Goal: Transaction & Acquisition: Purchase product/service

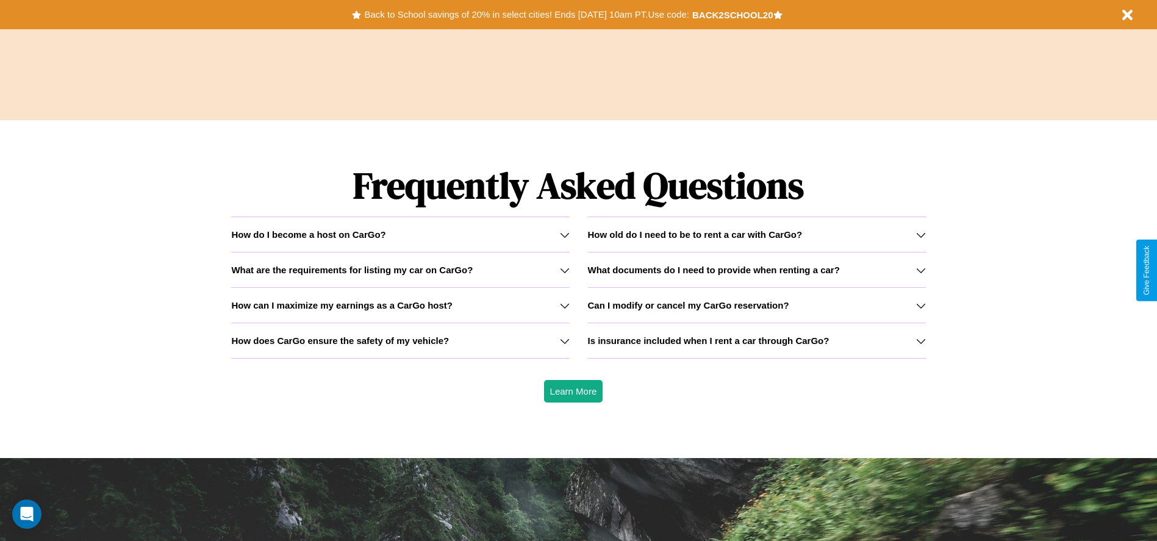
scroll to position [1749, 0]
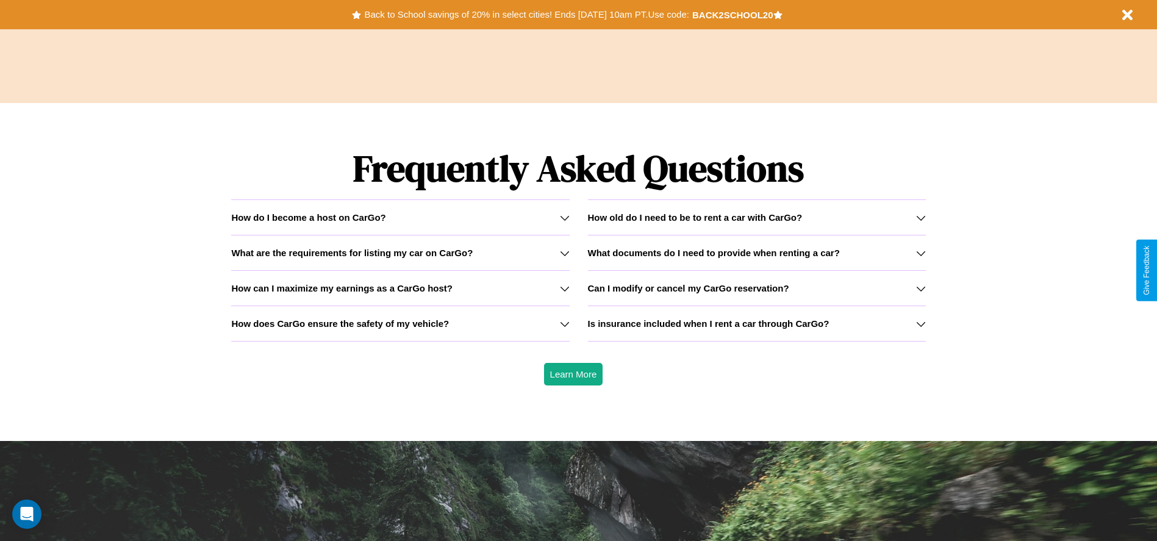
click at [564, 288] on icon at bounding box center [565, 289] width 10 height 10
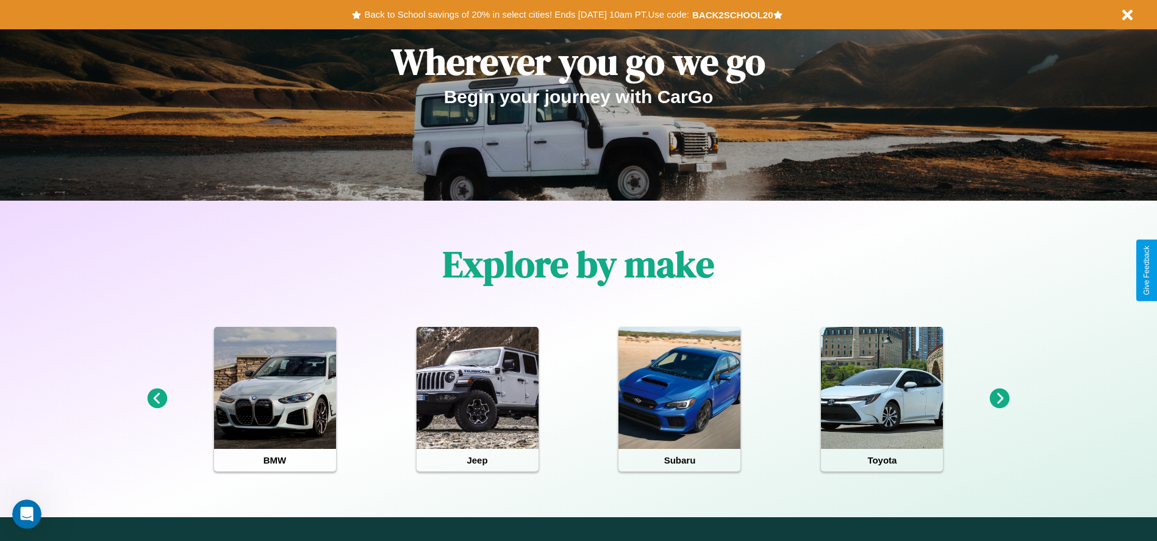
scroll to position [0, 0]
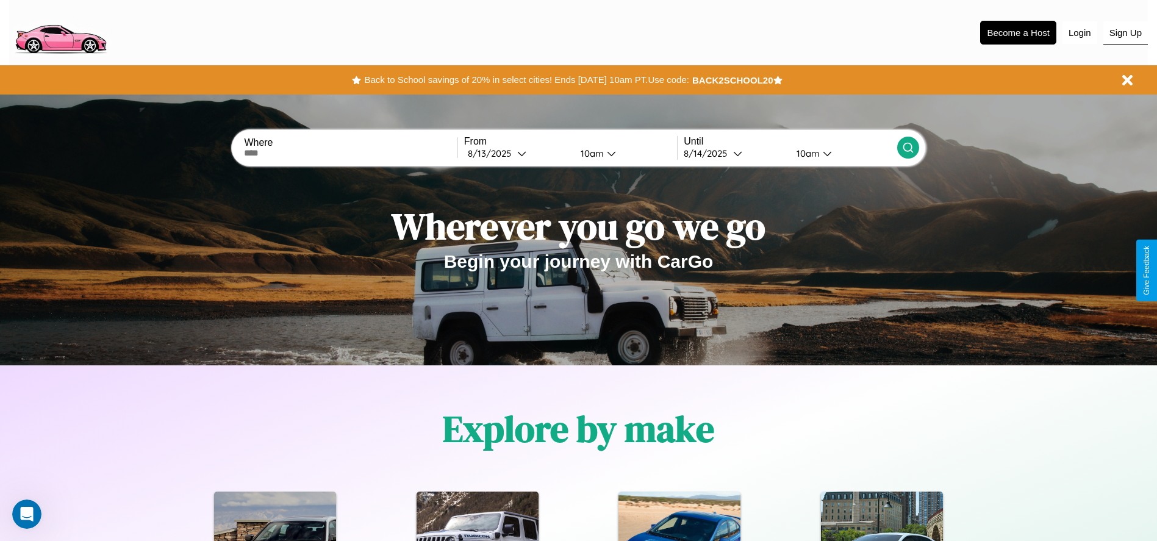
click at [1125, 32] on button "Sign Up" at bounding box center [1125, 32] width 45 height 23
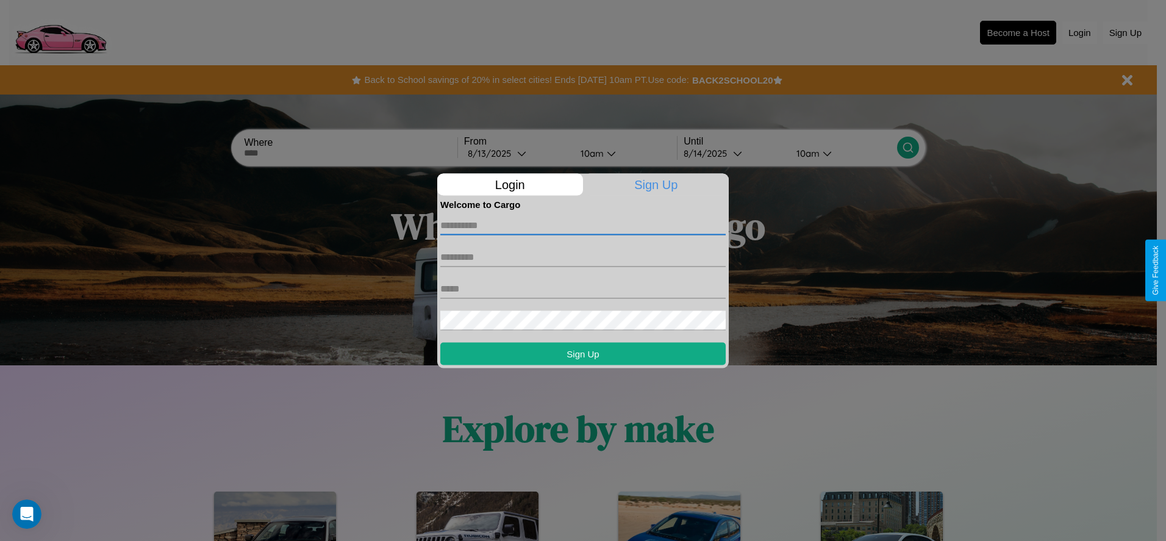
click at [583, 225] on input "text" at bounding box center [582, 225] width 285 height 20
type input "****"
click at [583, 257] on input "text" at bounding box center [582, 257] width 285 height 20
type input "********"
click at [583, 288] on input "text" at bounding box center [582, 289] width 285 height 20
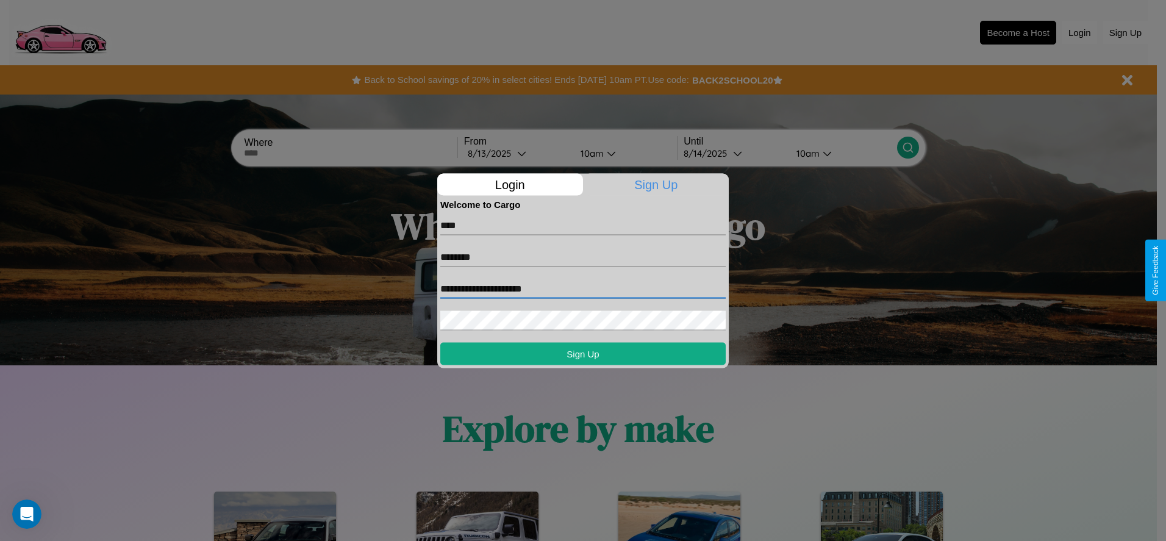
type input "**********"
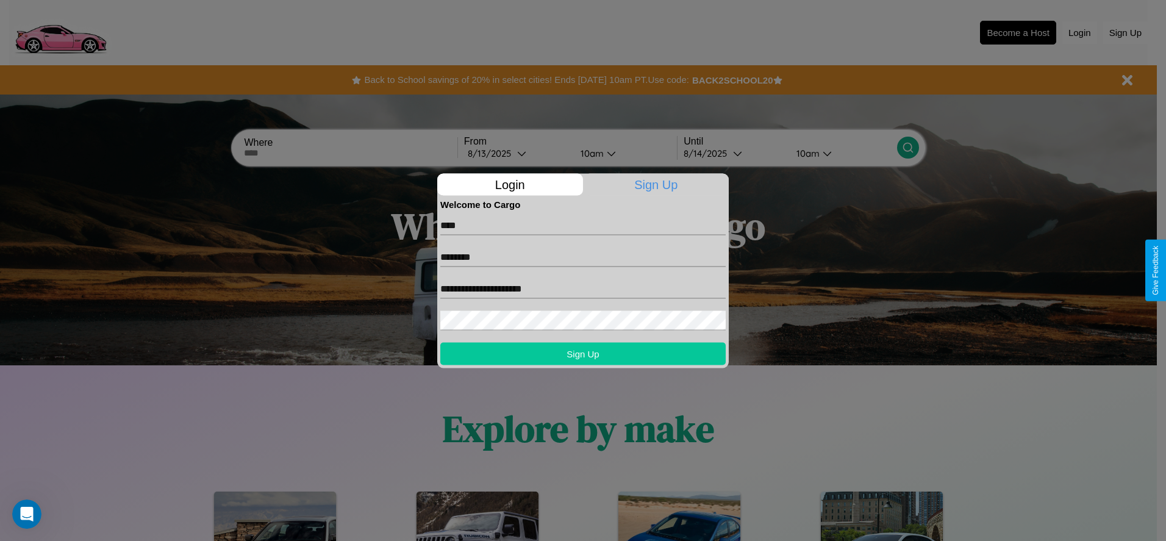
click at [583, 353] on button "Sign Up" at bounding box center [582, 353] width 285 height 23
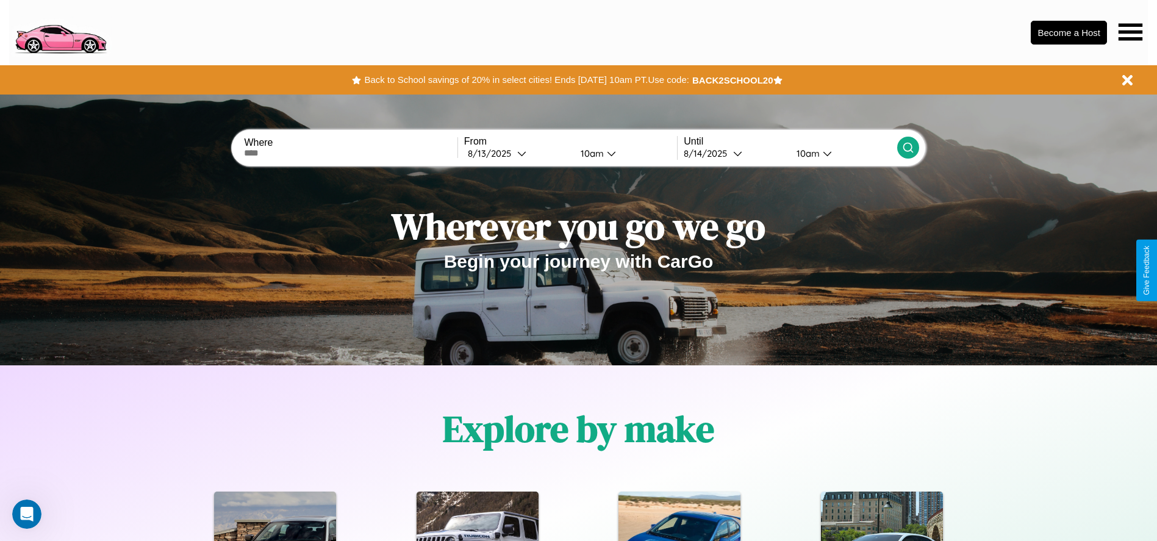
scroll to position [253, 0]
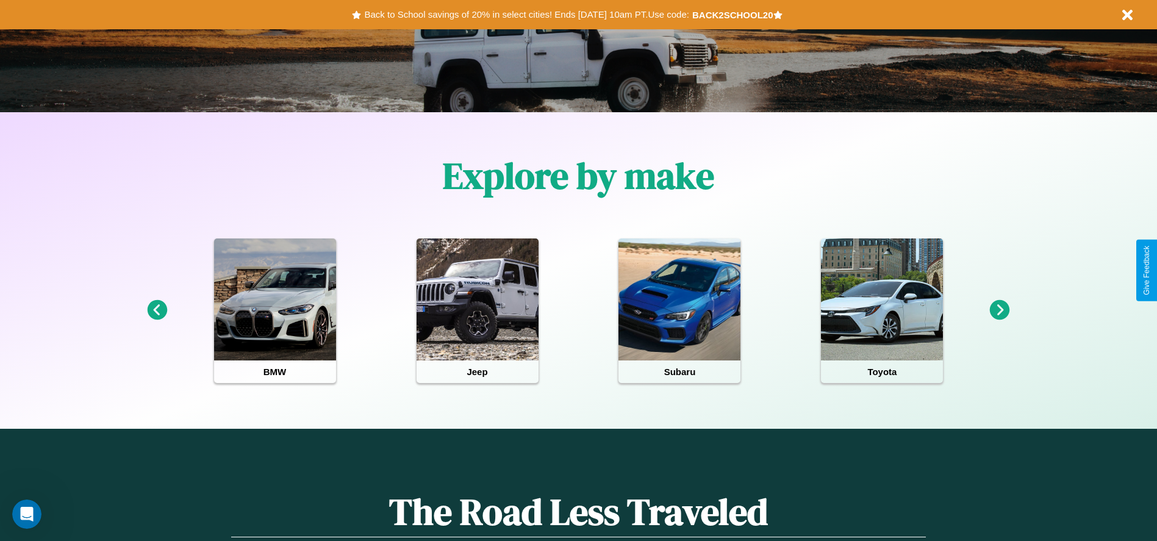
click at [157, 310] on icon at bounding box center [157, 310] width 20 height 20
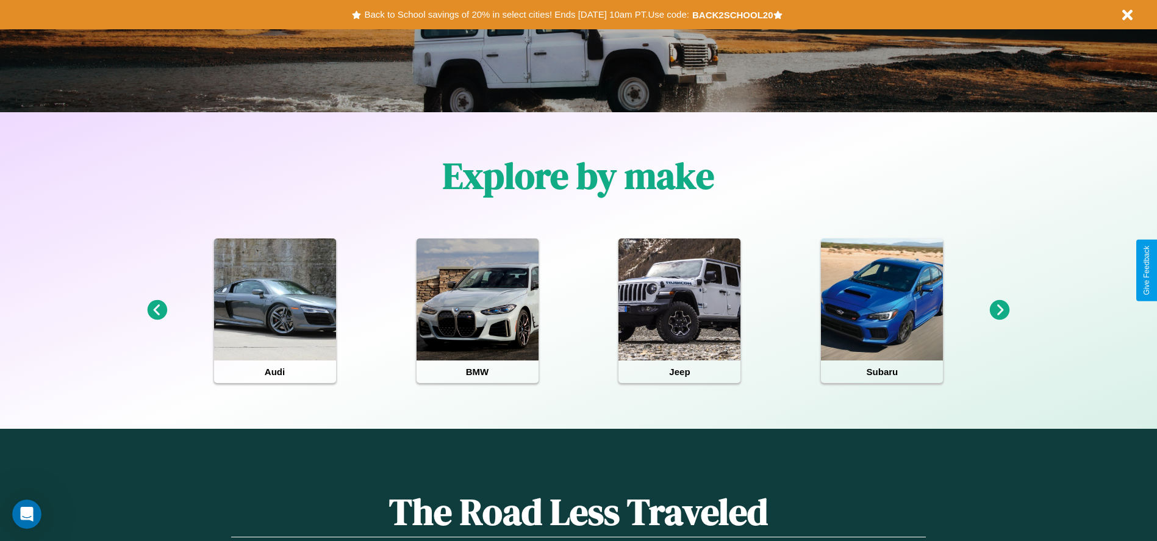
click at [157, 310] on icon at bounding box center [157, 310] width 20 height 20
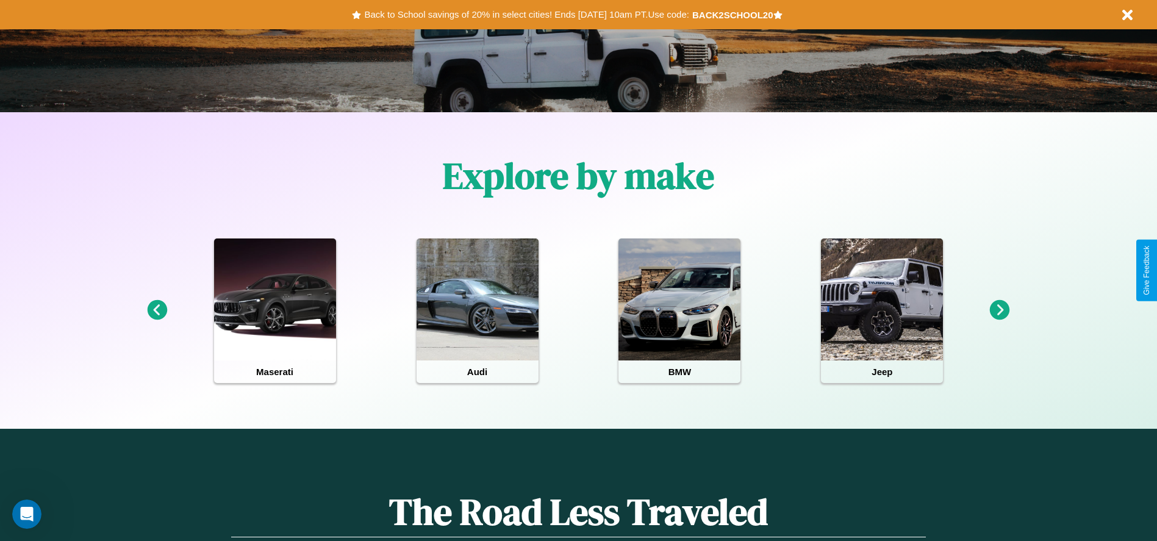
click at [157, 310] on icon at bounding box center [157, 310] width 20 height 20
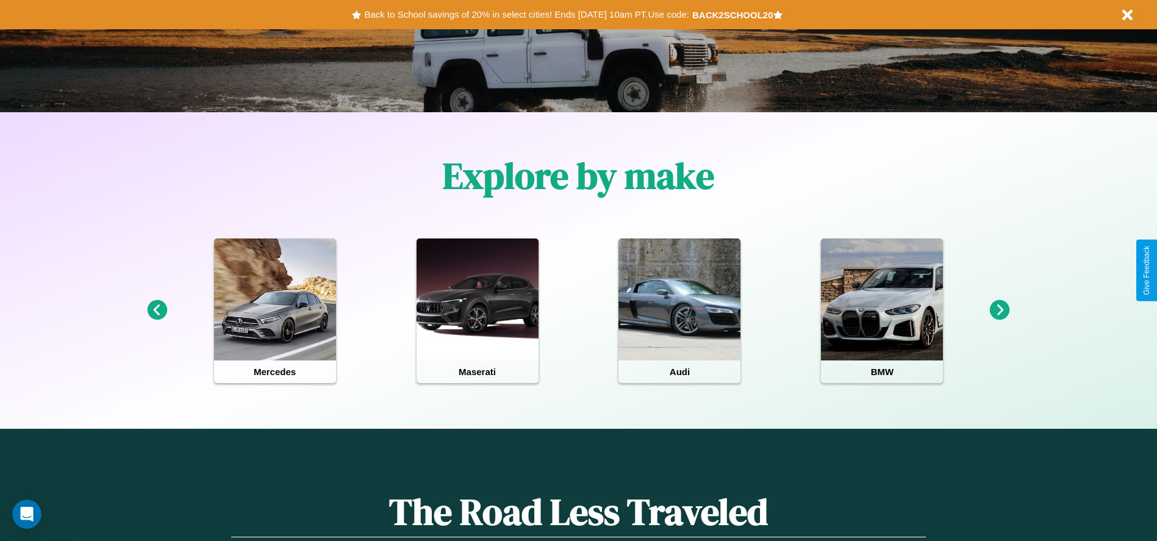
click at [999, 310] on icon at bounding box center [1000, 310] width 20 height 20
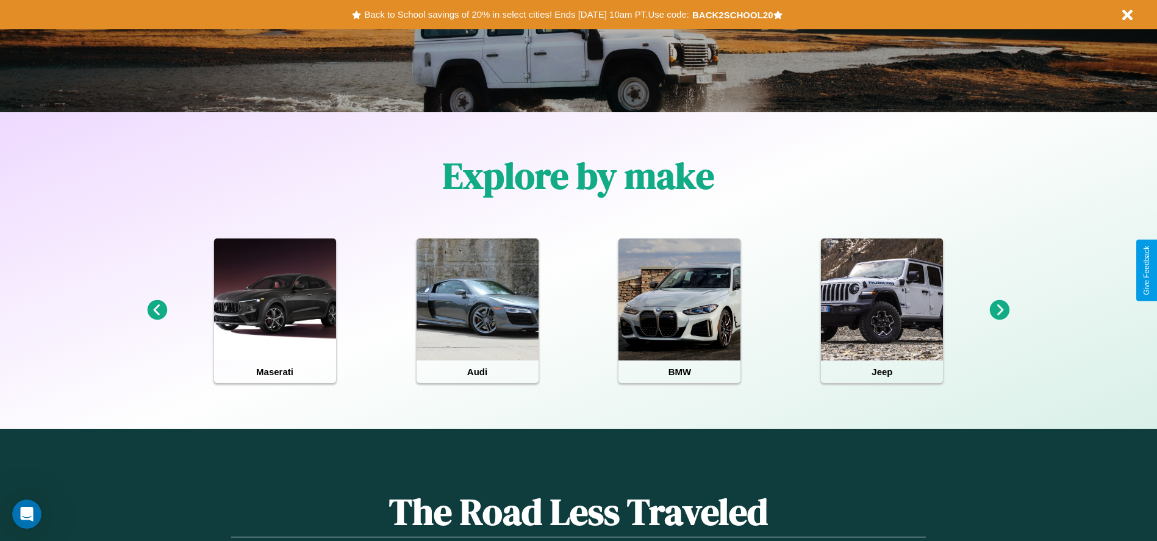
click at [999, 310] on icon at bounding box center [1000, 310] width 20 height 20
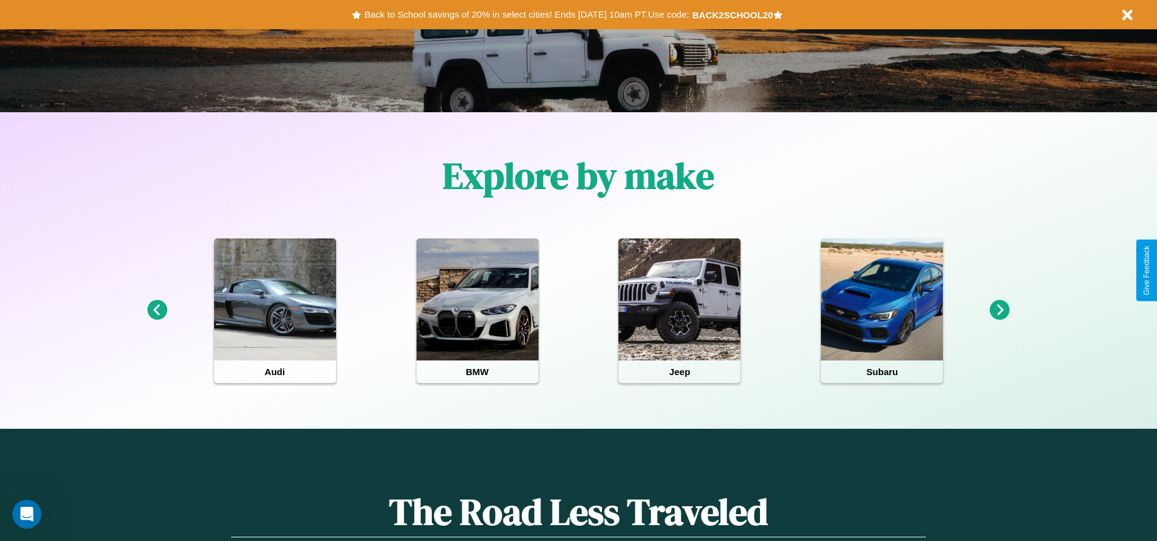
click at [999, 310] on icon at bounding box center [1000, 310] width 20 height 20
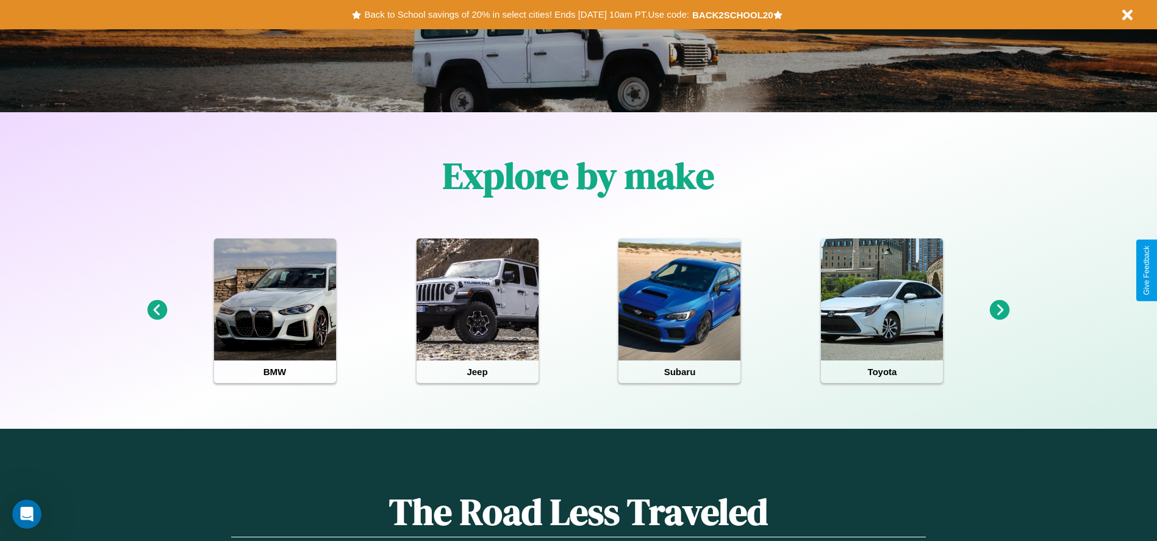
click at [999, 310] on icon at bounding box center [1000, 310] width 20 height 20
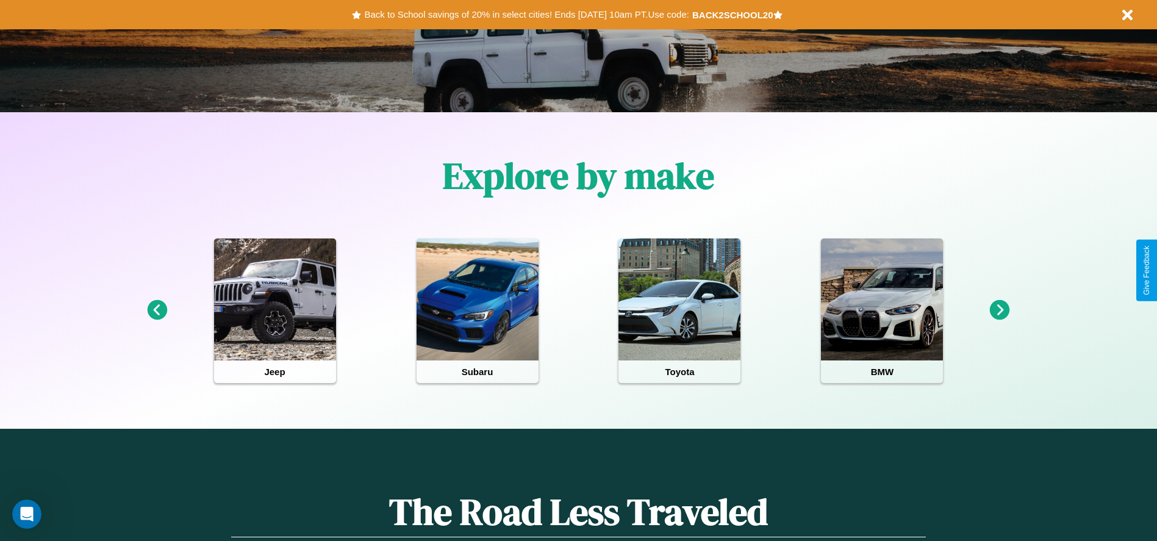
click at [999, 310] on icon at bounding box center [1000, 310] width 20 height 20
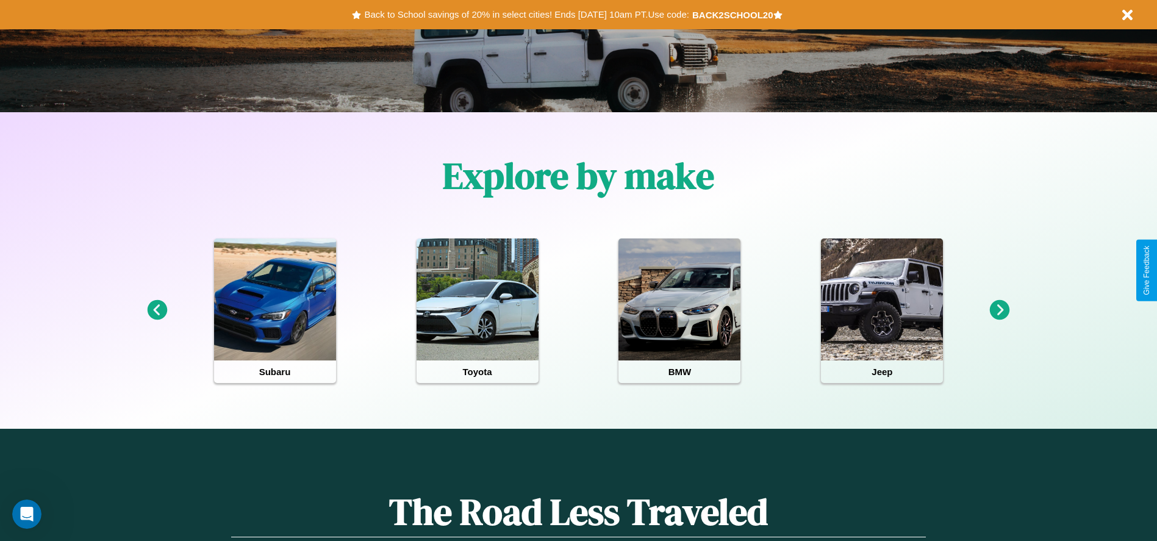
click at [999, 310] on icon at bounding box center [1000, 310] width 20 height 20
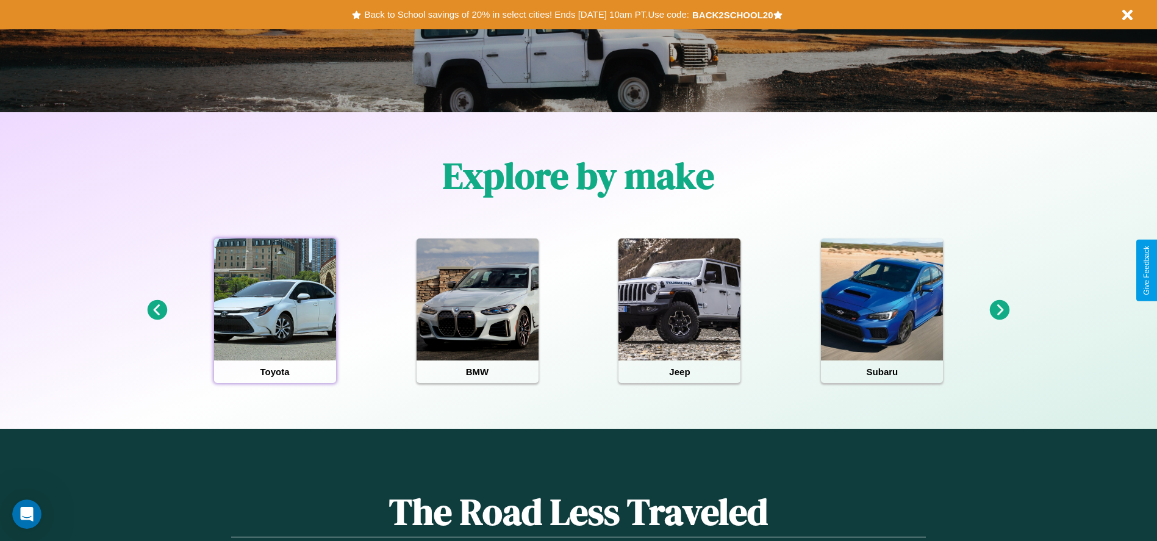
click at [274, 310] on div at bounding box center [275, 299] width 122 height 122
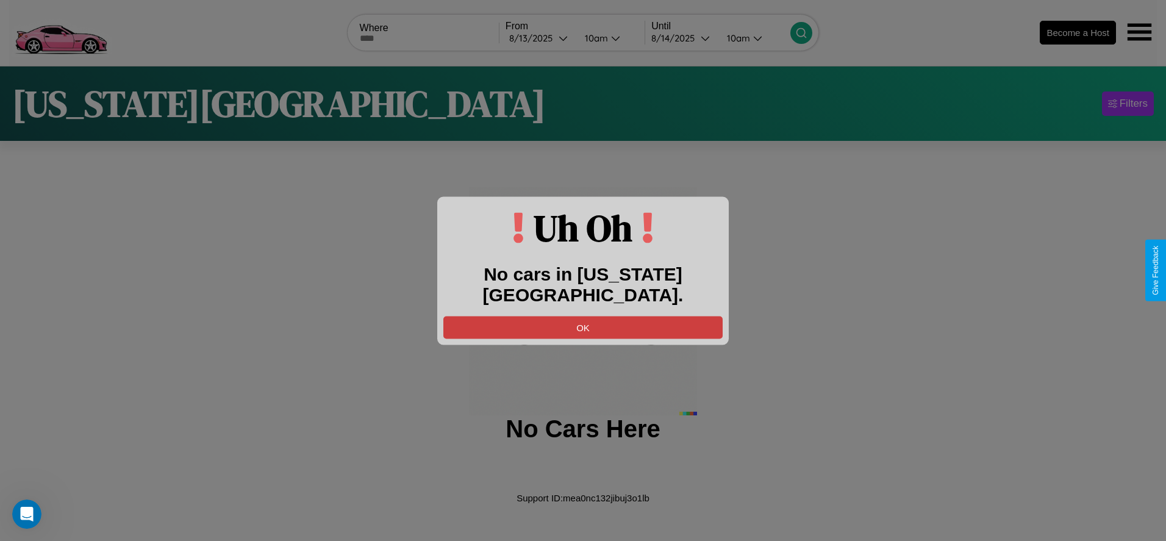
click at [583, 316] on button "OK" at bounding box center [582, 327] width 279 height 23
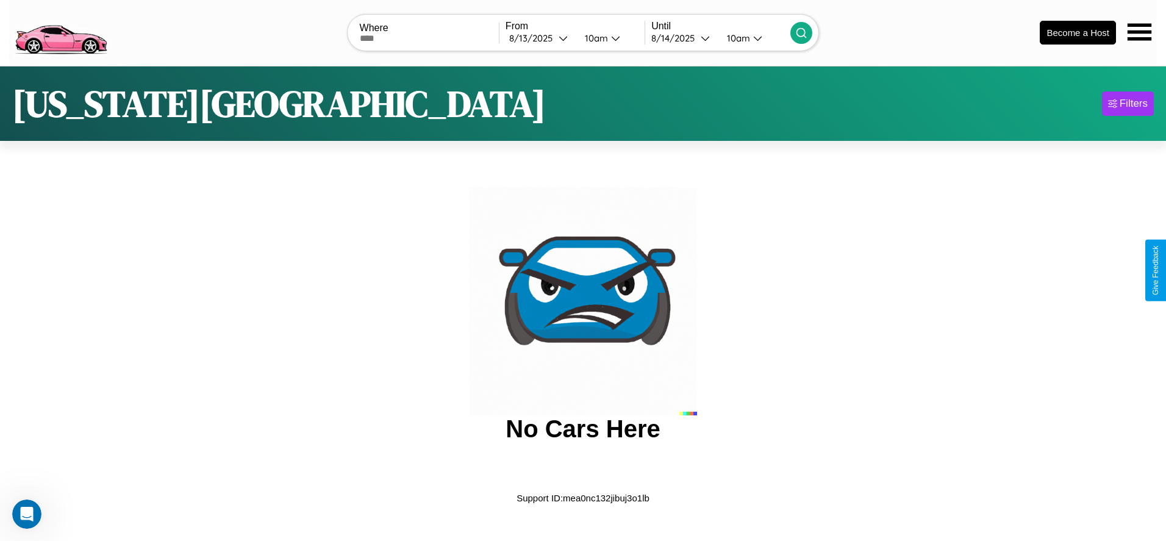
click at [429, 38] on input "text" at bounding box center [429, 39] width 139 height 10
type input "******"
click at [540, 38] on div "8 / 13 / 2025" at bounding box center [533, 38] width 49 height 12
select select "*"
select select "****"
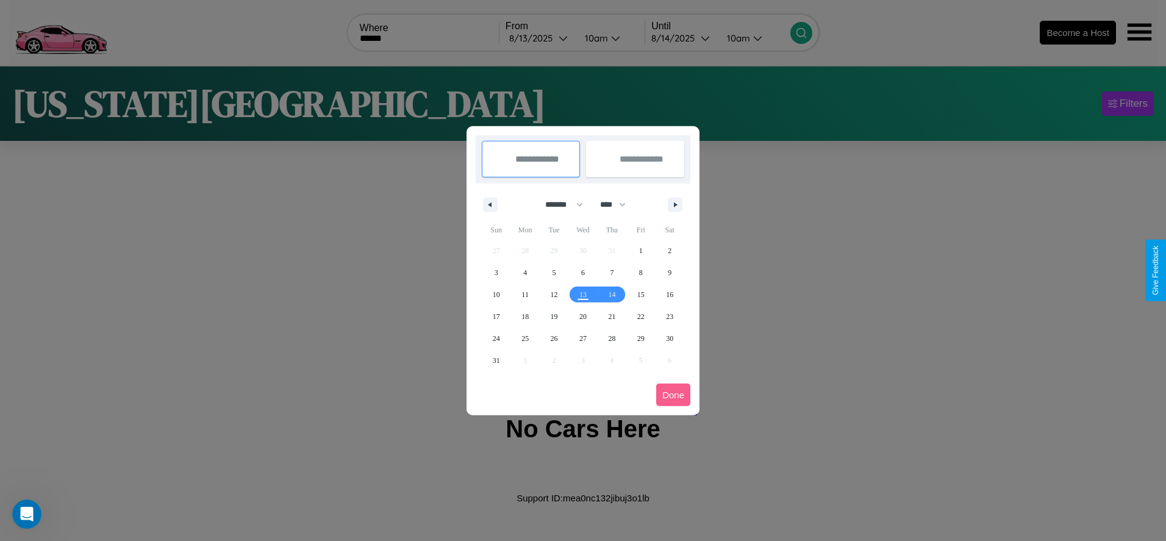
drag, startPoint x: 559, startPoint y: 204, endPoint x: 583, endPoint y: 245, distance: 47.1
click at [559, 204] on select "******* ******** ***** ***** *** **** **** ****** ********* ******* ******** **…" at bounding box center [562, 205] width 52 height 20
select select "**"
click at [554, 272] on span "4" at bounding box center [554, 273] width 4 height 22
type input "**********"
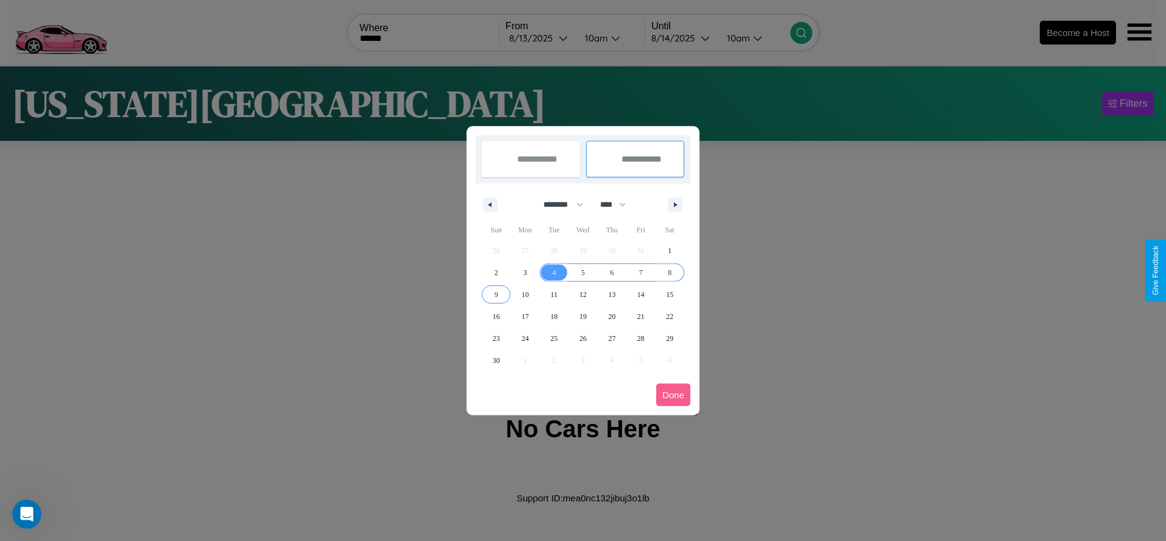
click at [496, 294] on span "9" at bounding box center [497, 295] width 4 height 22
type input "**********"
click at [673, 395] on button "Done" at bounding box center [673, 395] width 34 height 23
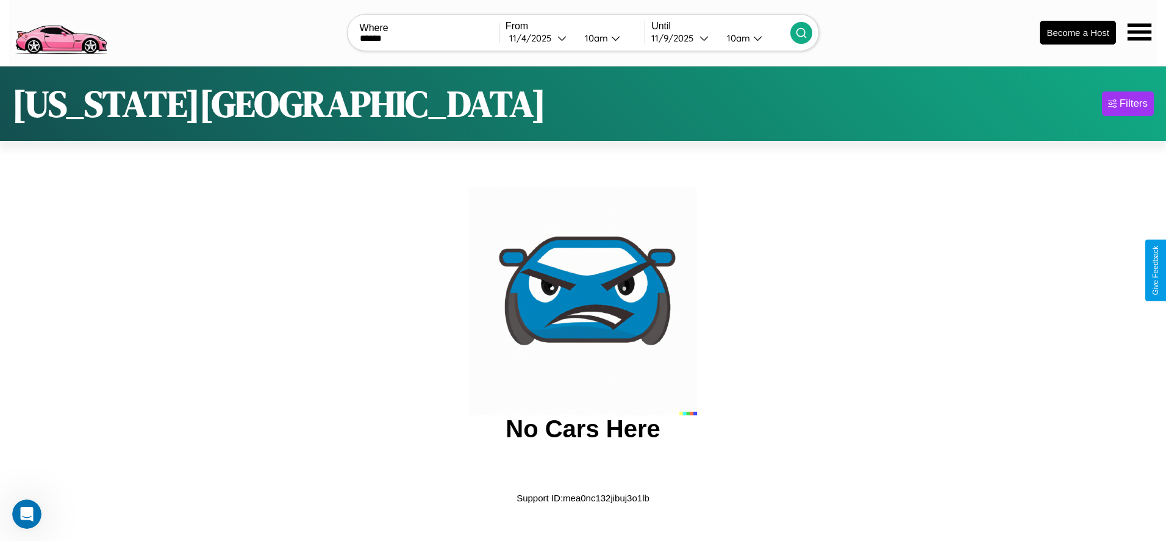
click at [595, 38] on div "10am" at bounding box center [595, 38] width 32 height 12
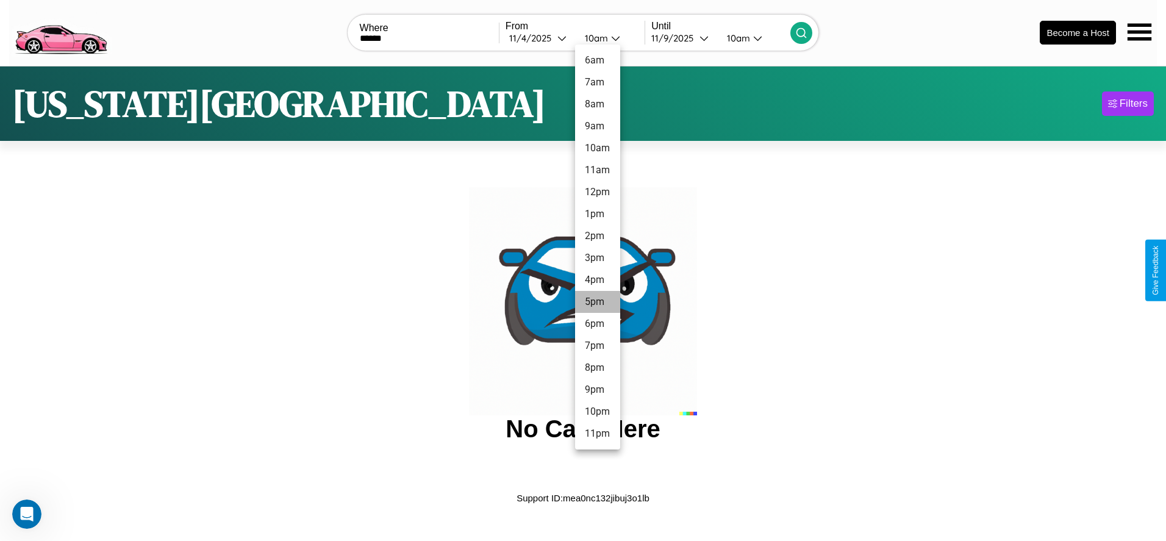
click at [597, 302] on li "5pm" at bounding box center [597, 302] width 45 height 22
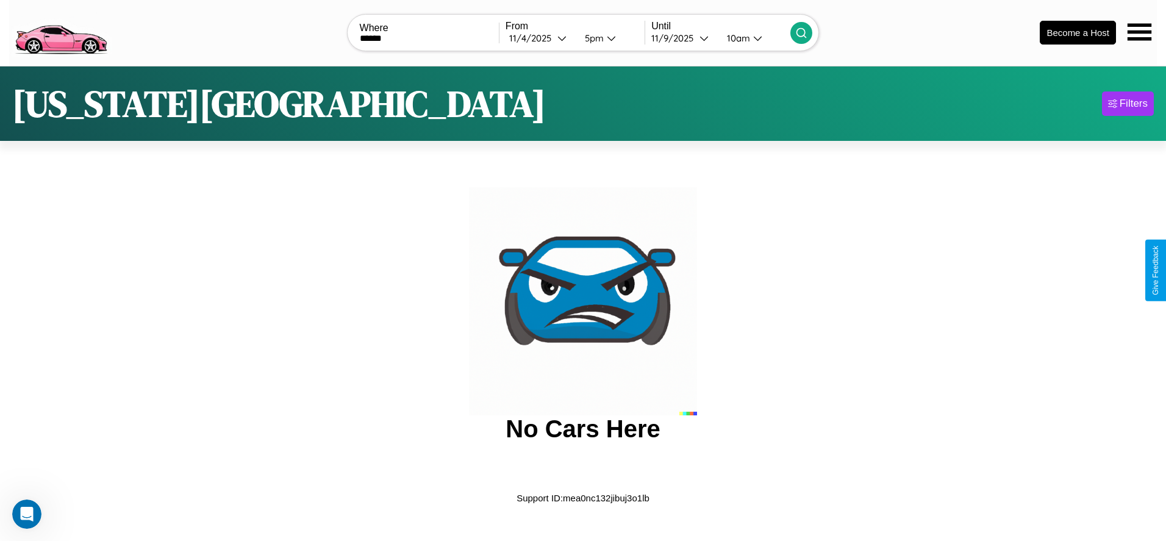
click at [801, 32] on icon at bounding box center [801, 33] width 12 height 12
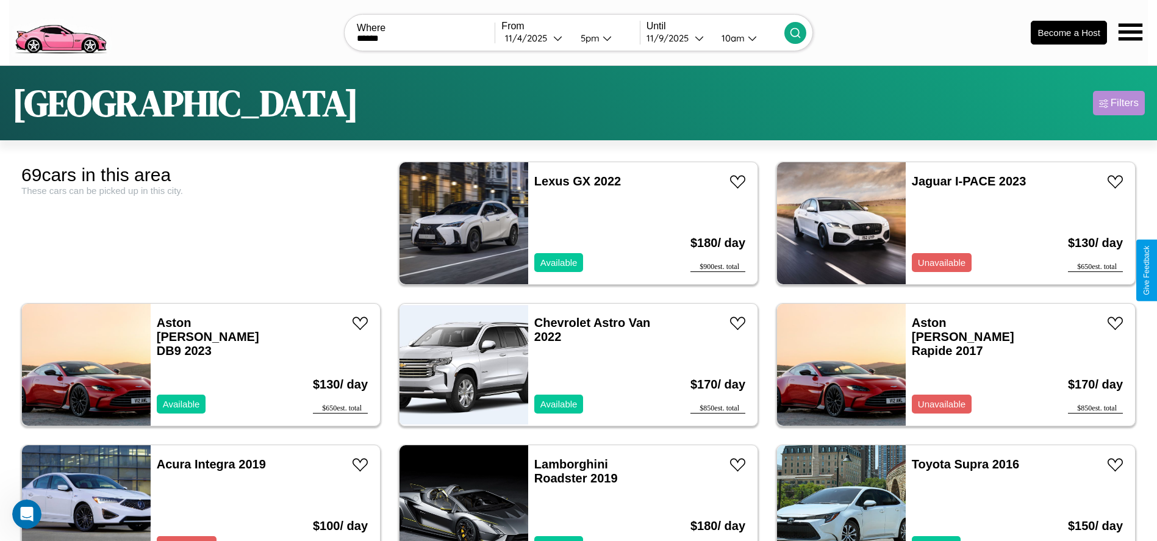
click at [1118, 103] on div "Filters" at bounding box center [1124, 103] width 28 height 12
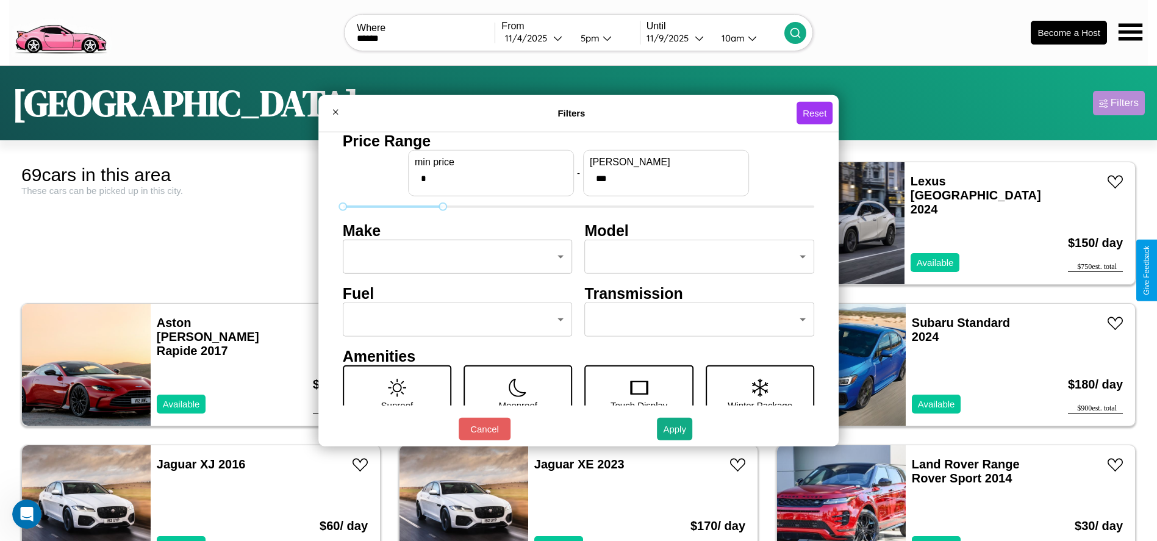
type input "***"
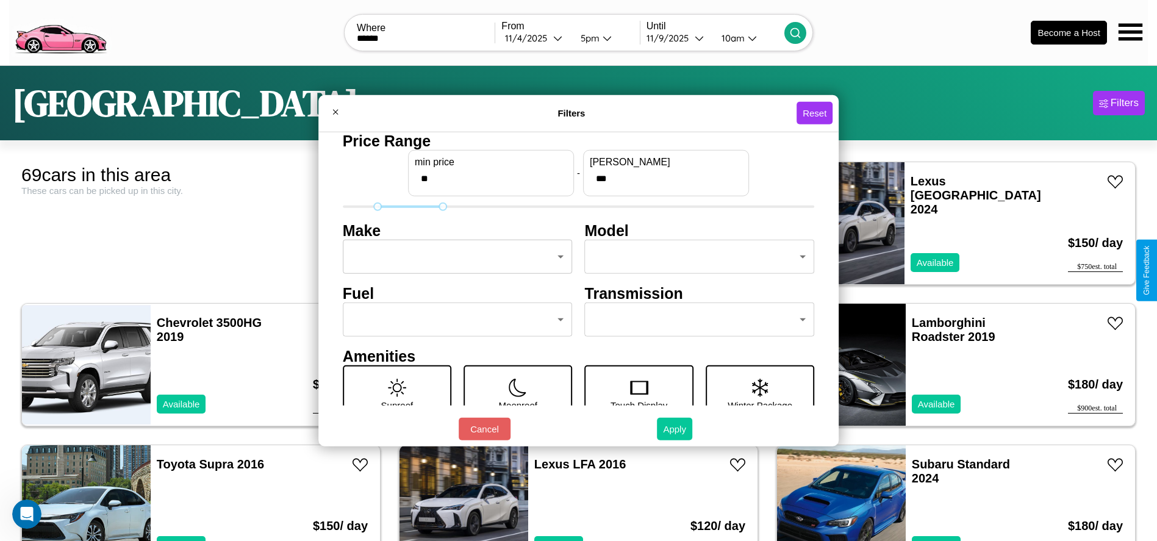
type input "**"
click at [675, 429] on button "Apply" at bounding box center [674, 429] width 35 height 23
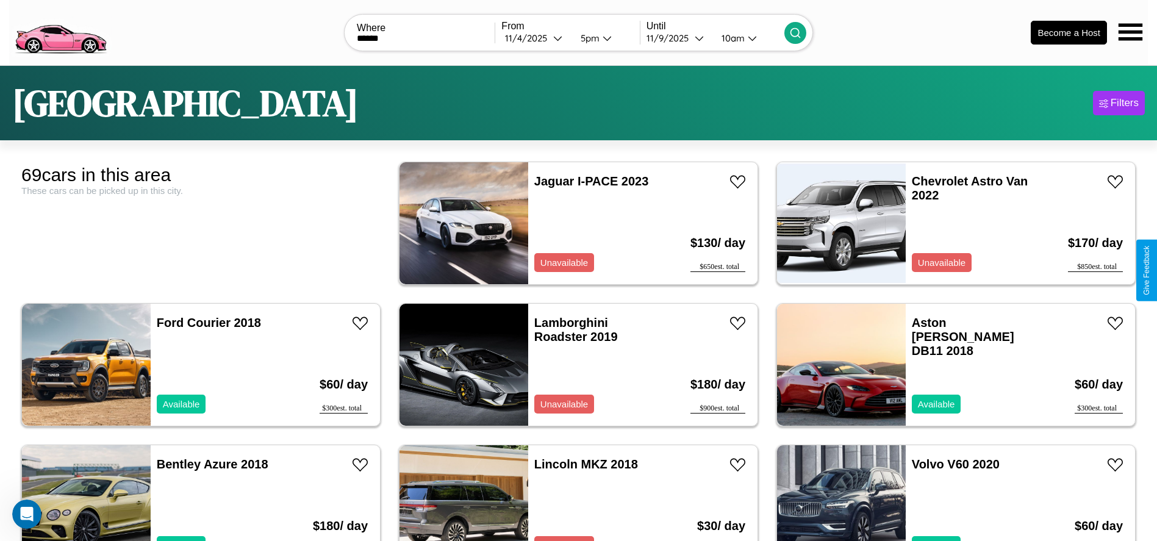
scroll to position [1409, 0]
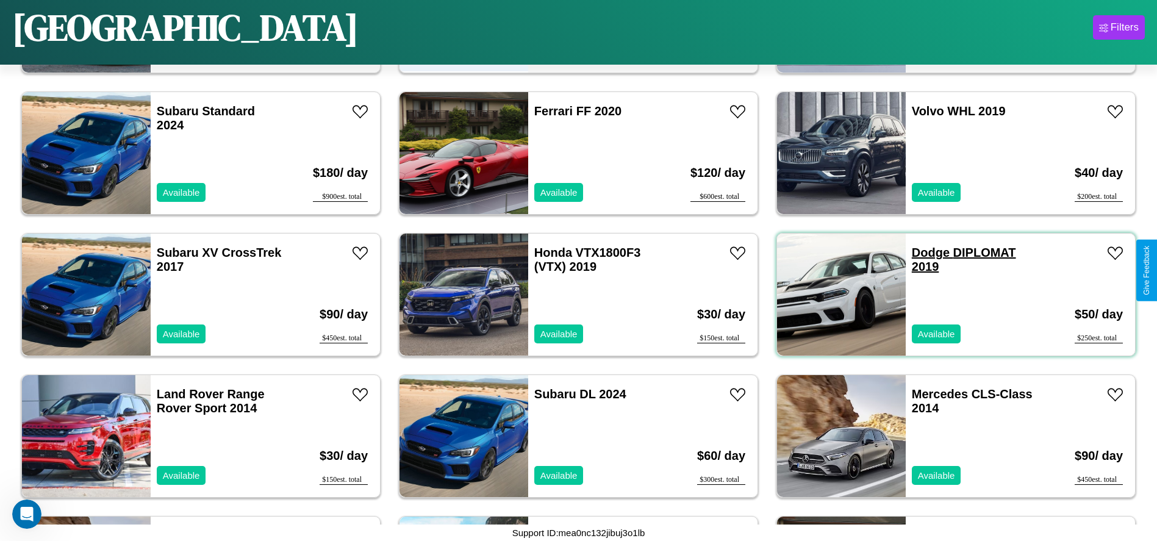
click at [923, 252] on link "Dodge DIPLOMAT 2019" at bounding box center [964, 259] width 104 height 27
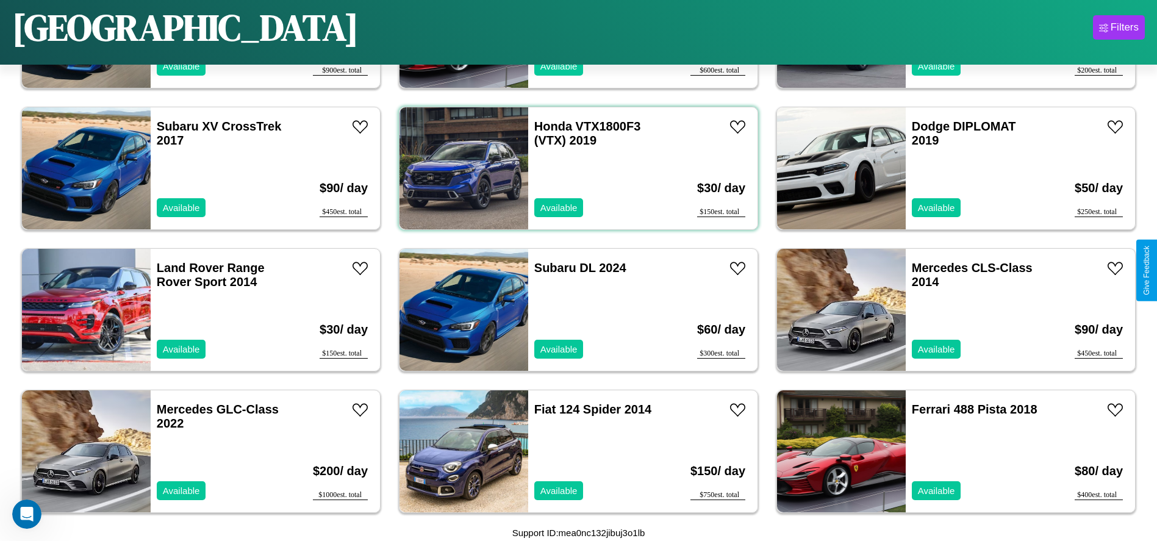
scroll to position [2399, 0]
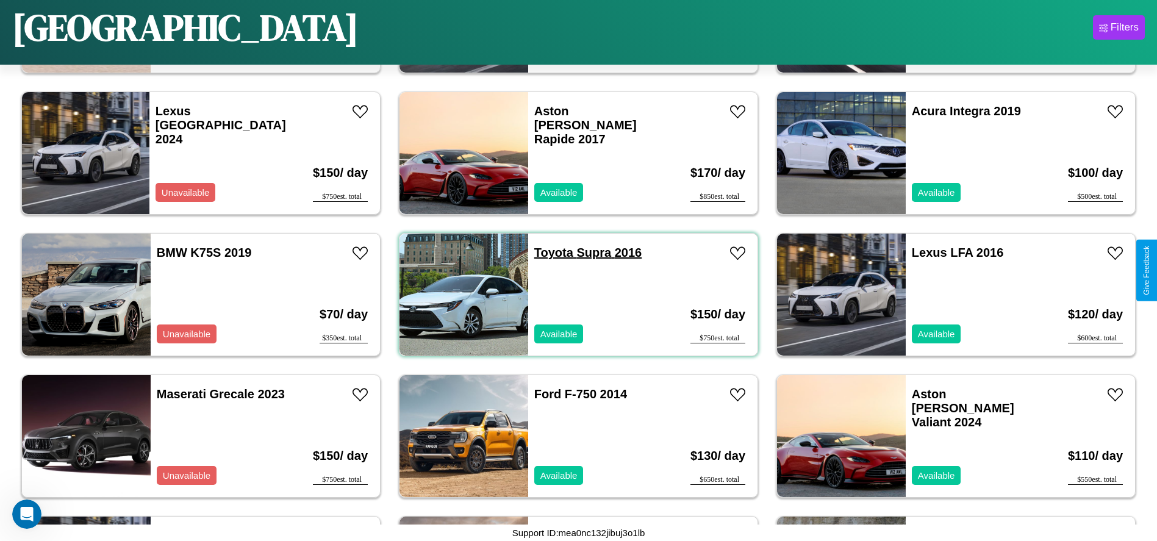
click at [549, 252] on link "Toyota Supra 2016" at bounding box center [587, 252] width 107 height 13
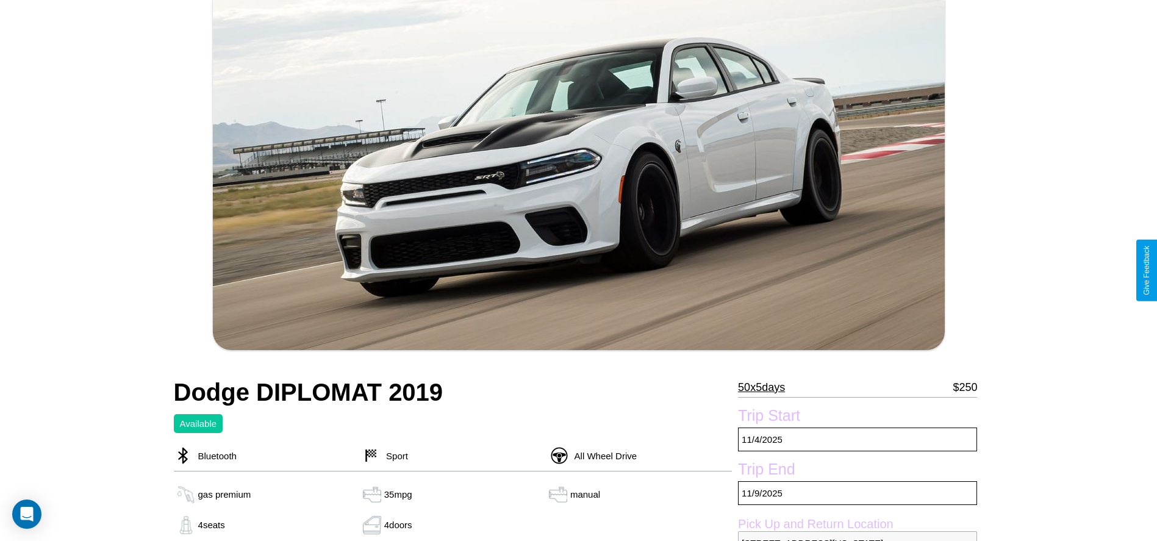
scroll to position [534, 0]
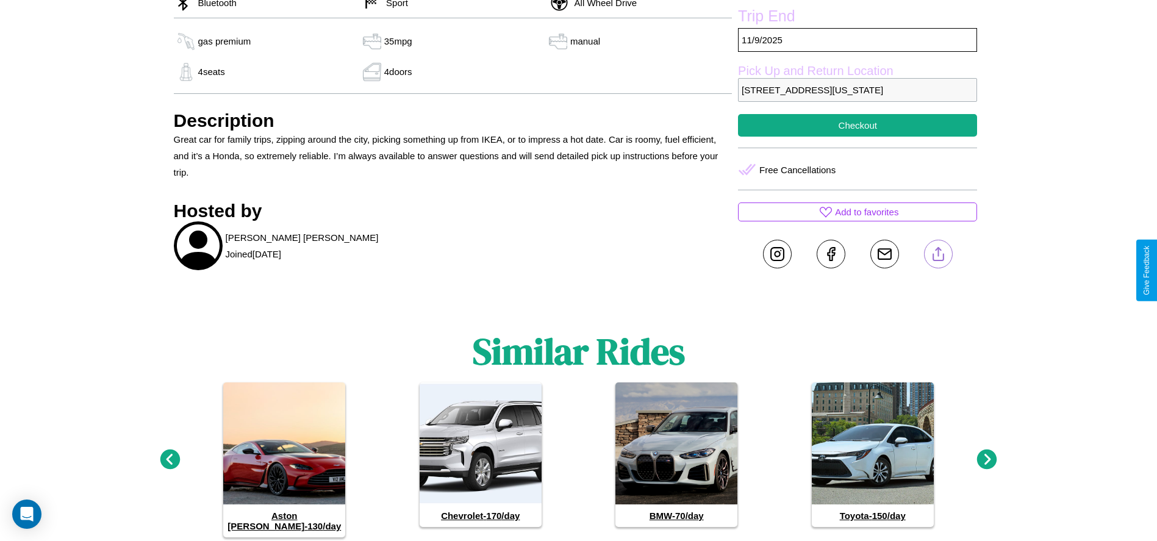
click at [938, 256] on line at bounding box center [938, 252] width 0 height 9
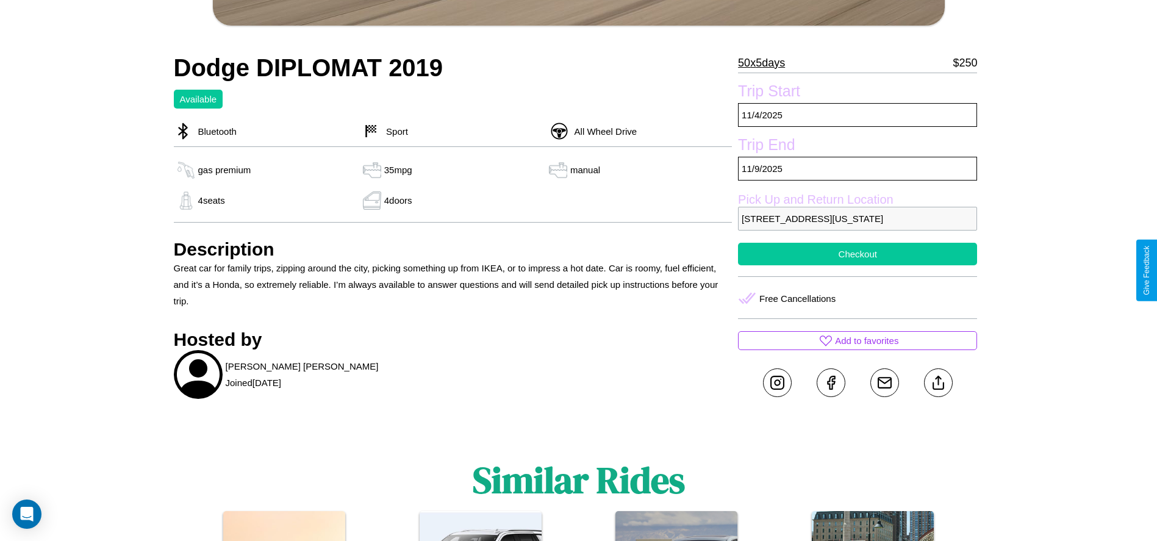
click at [857, 265] on button "Checkout" at bounding box center [857, 254] width 239 height 23
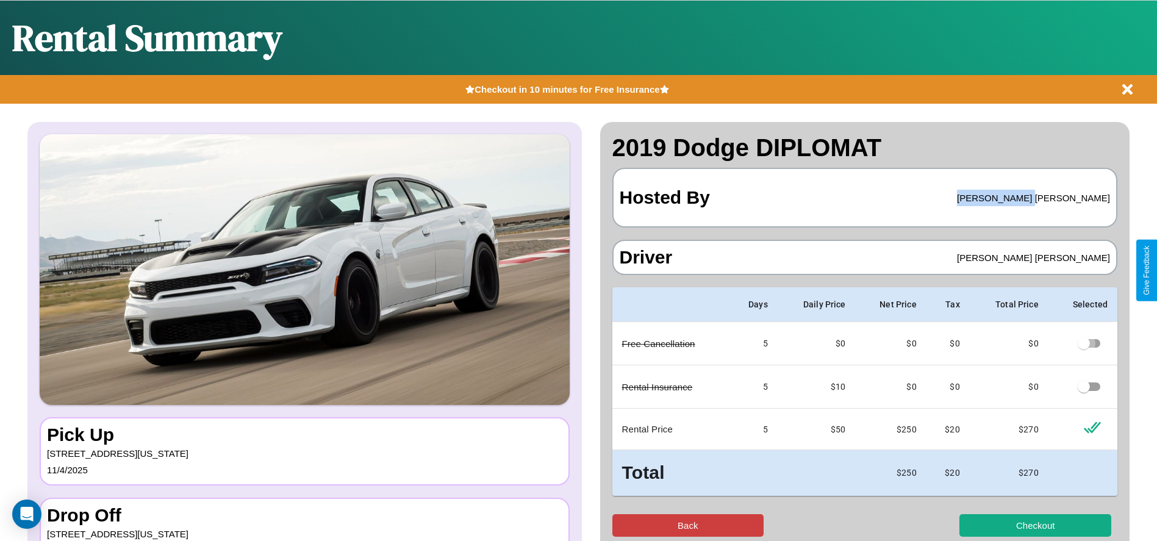
click at [687, 525] on button "Back" at bounding box center [688, 525] width 152 height 23
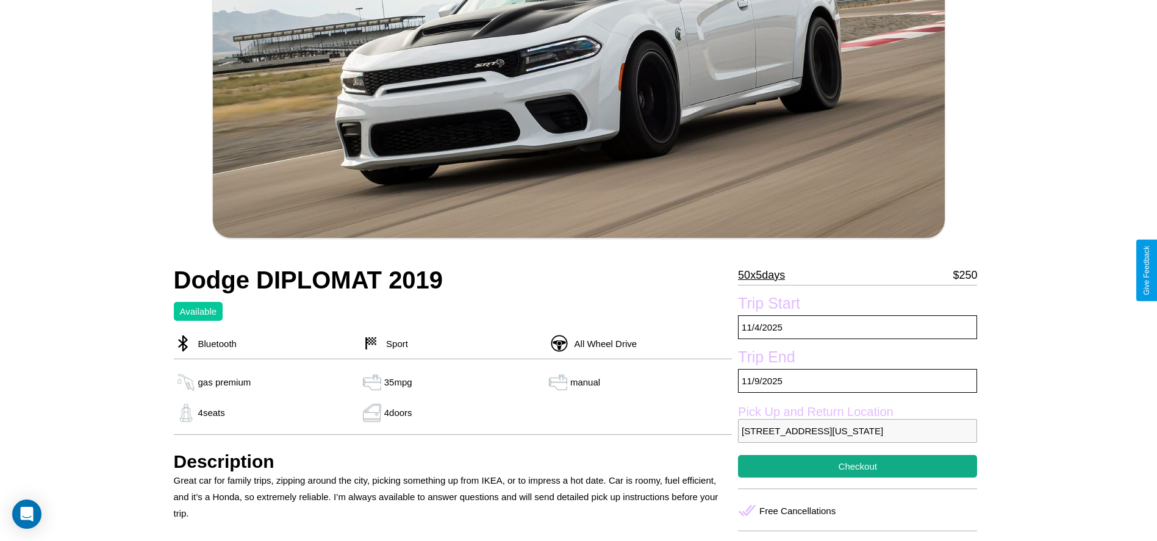
scroll to position [198, 0]
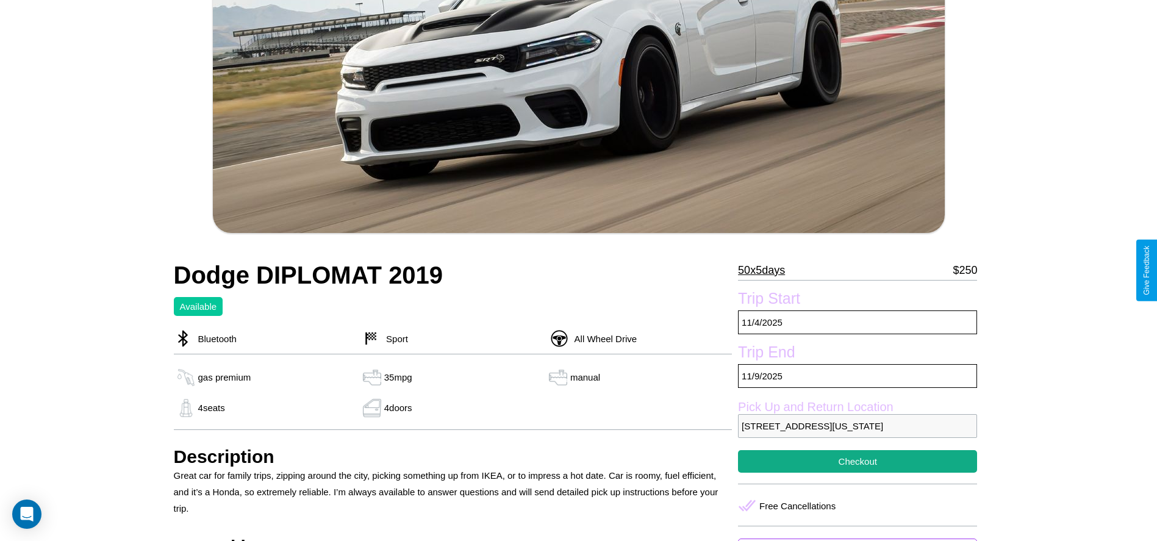
click at [766, 270] on p "50 x 5 days" at bounding box center [761, 270] width 47 height 20
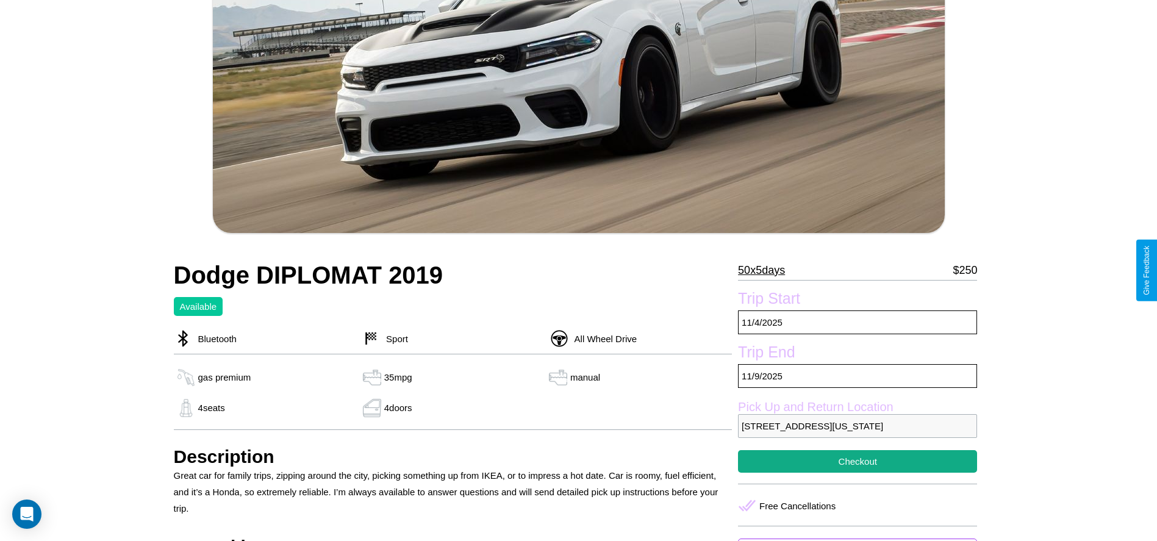
click at [766, 270] on p "50 x 5 days" at bounding box center [761, 270] width 47 height 20
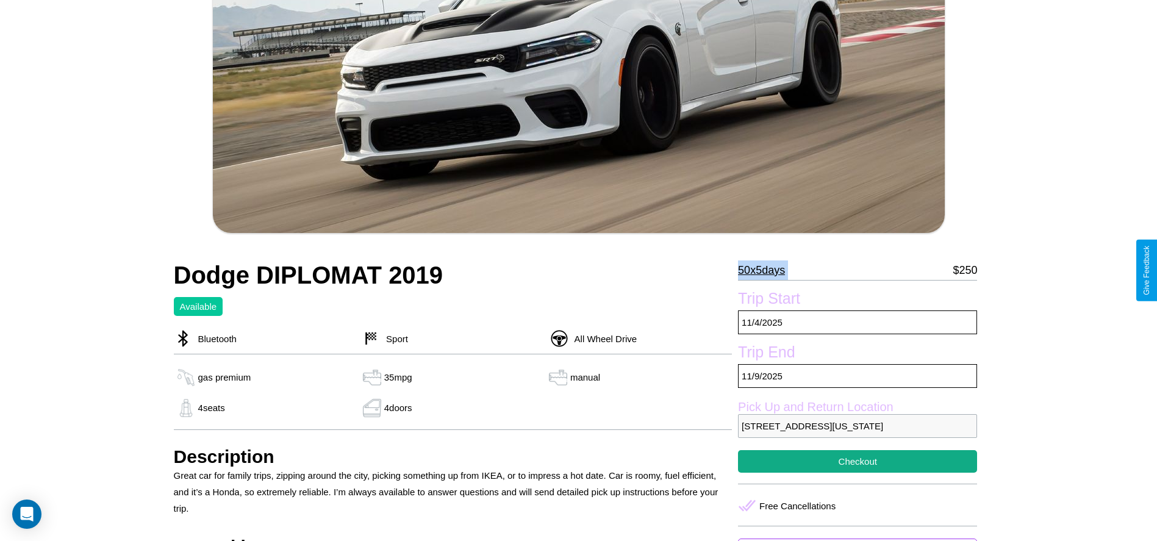
click at [766, 270] on p "50 x 5 days" at bounding box center [761, 270] width 47 height 20
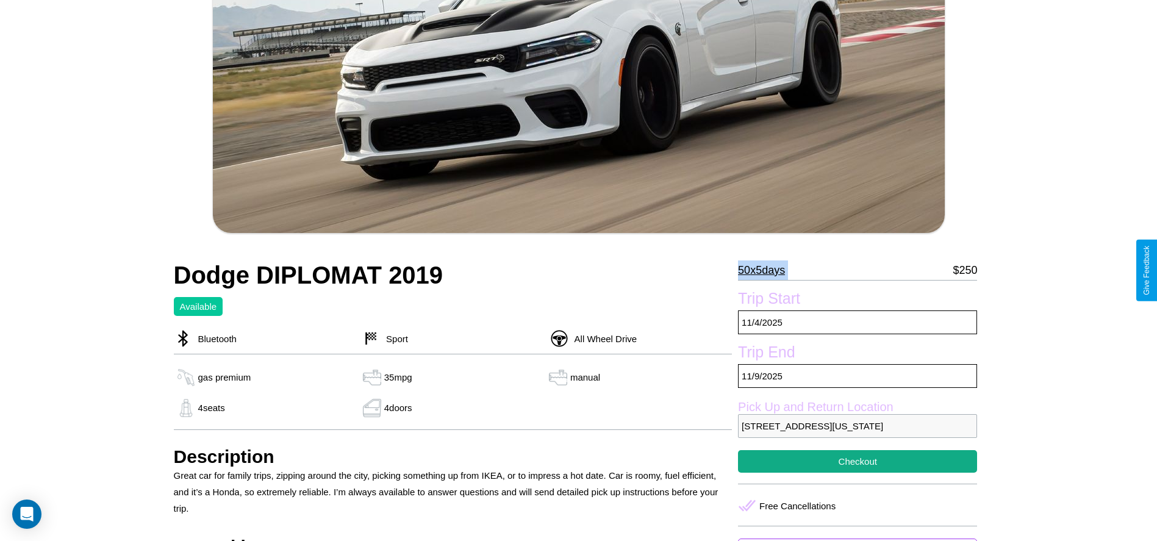
click at [766, 270] on p "50 x 5 days" at bounding box center [761, 270] width 47 height 20
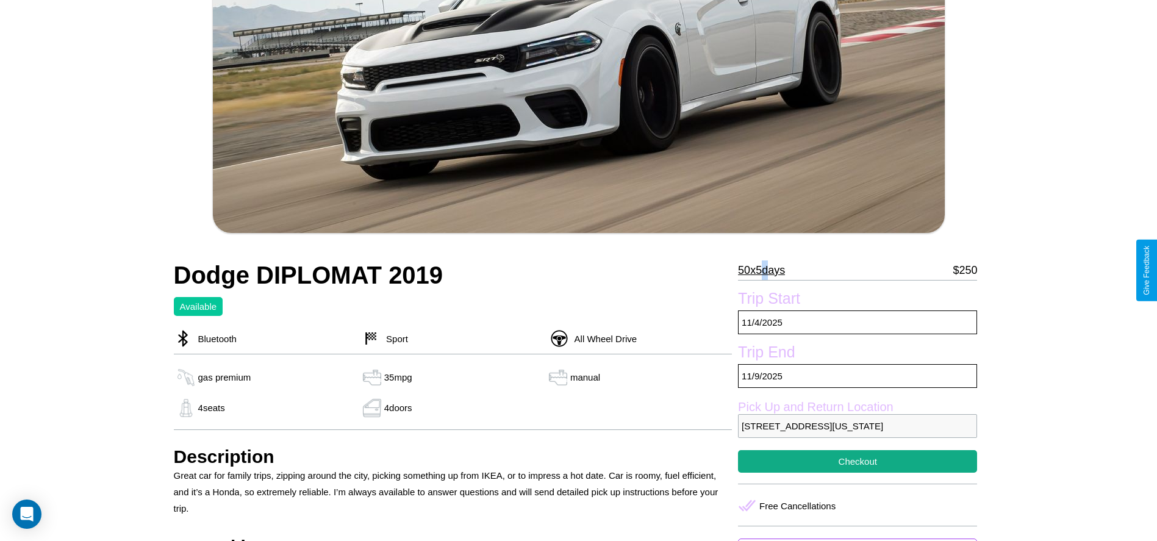
click at [766, 270] on p "50 x 5 days" at bounding box center [761, 270] width 47 height 20
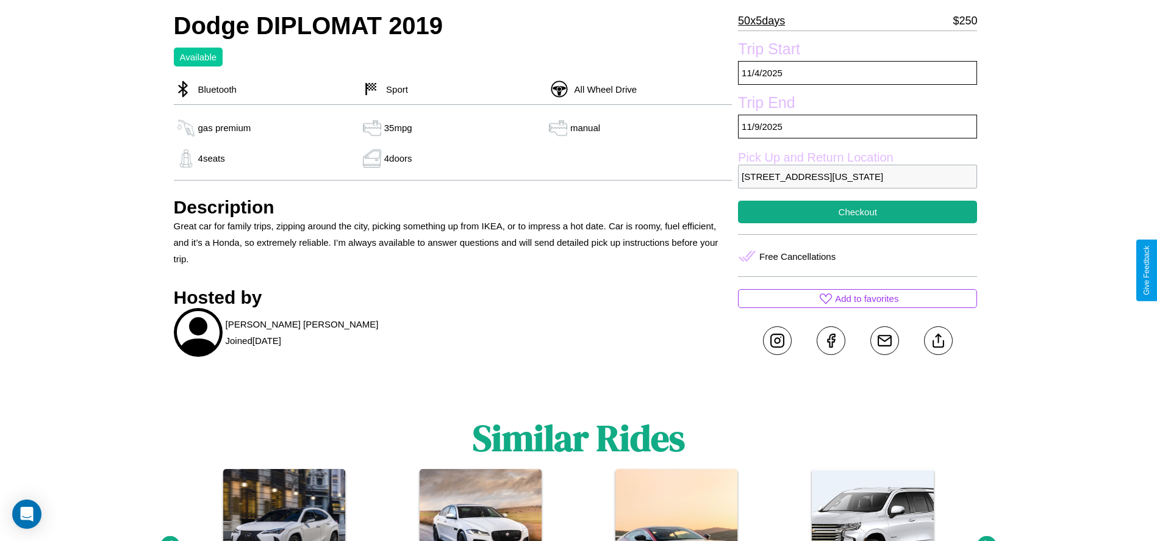
scroll to position [492, 0]
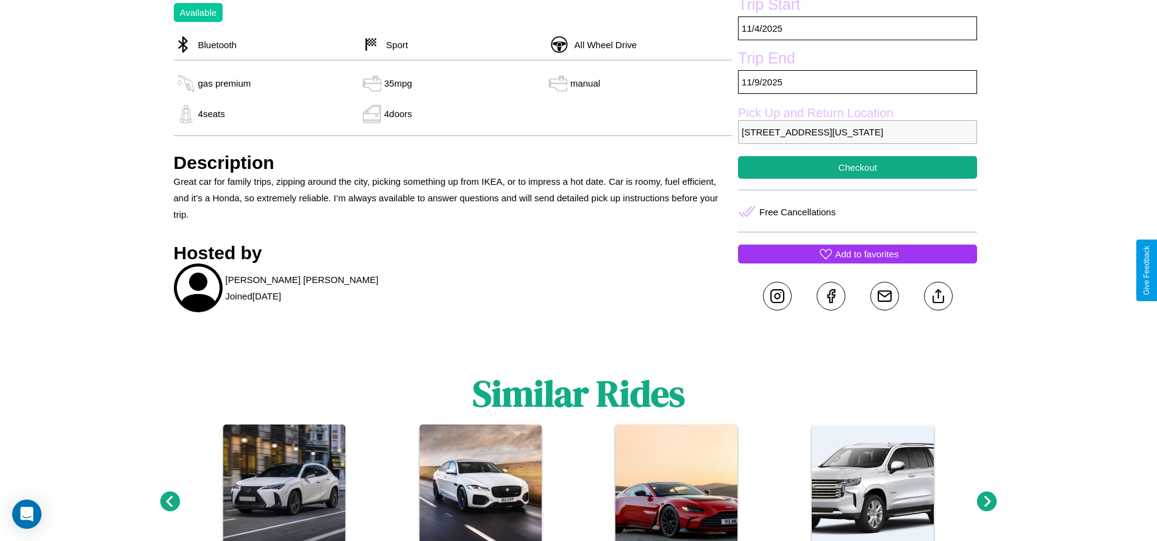
click at [857, 262] on p "Add to favorites" at bounding box center [866, 254] width 63 height 16
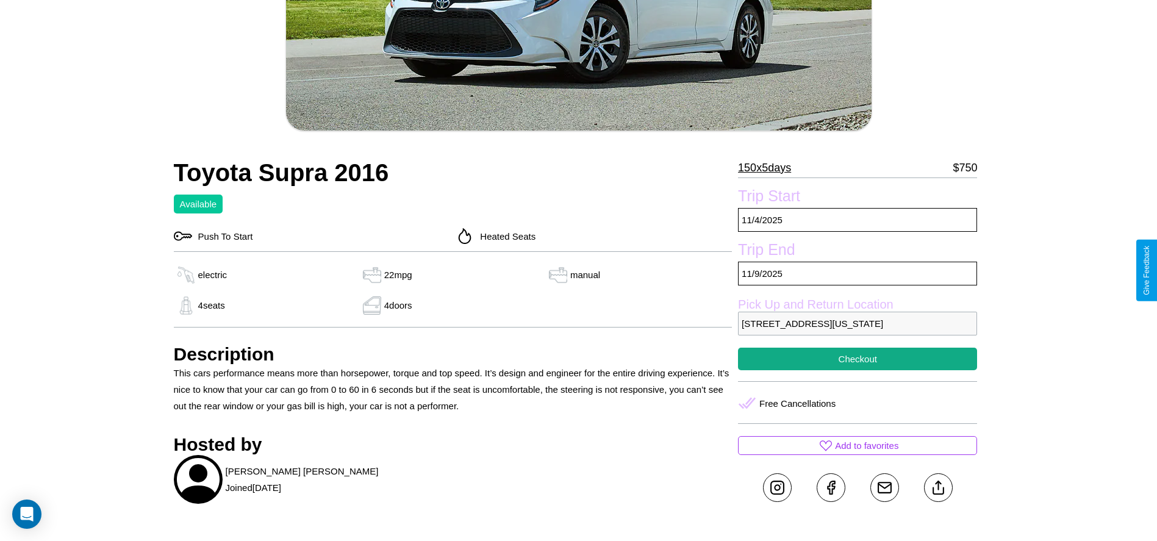
scroll to position [162, 0]
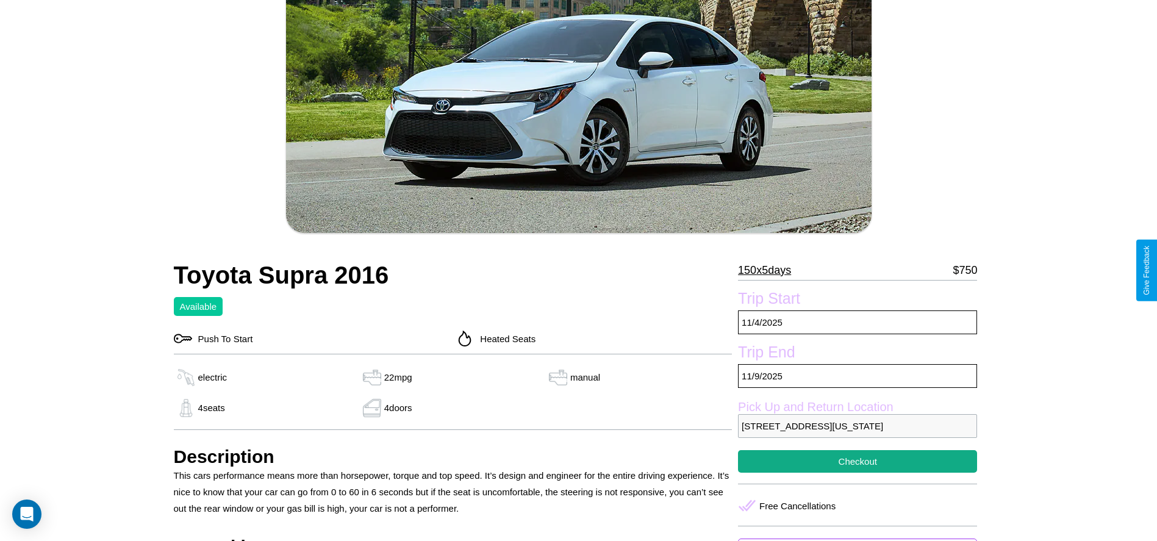
click at [769, 270] on p "150 x 5 days" at bounding box center [764, 270] width 53 height 20
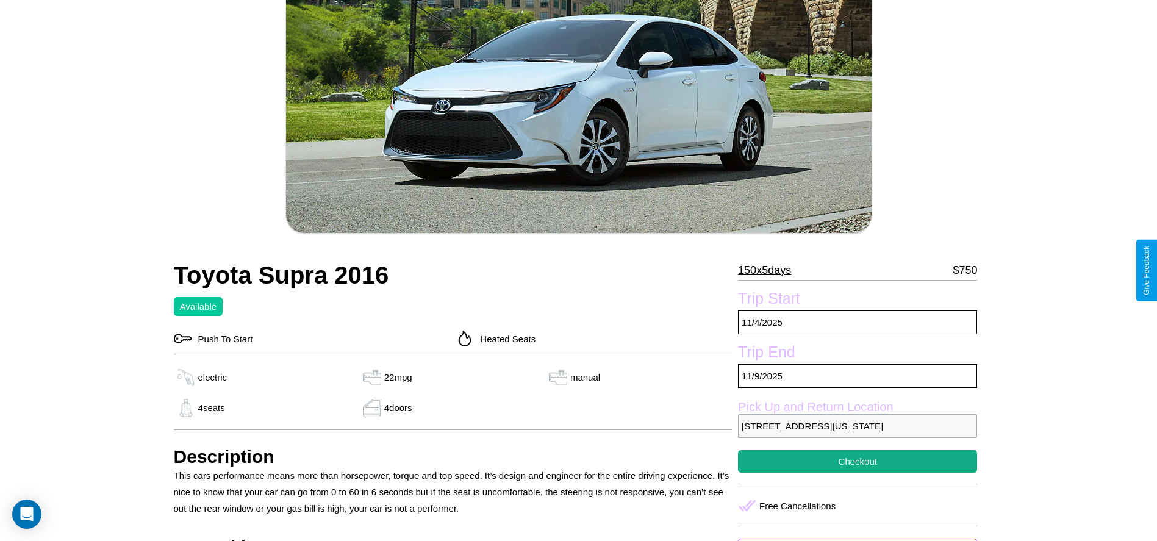
click at [769, 270] on p "150 x 5 days" at bounding box center [764, 270] width 53 height 20
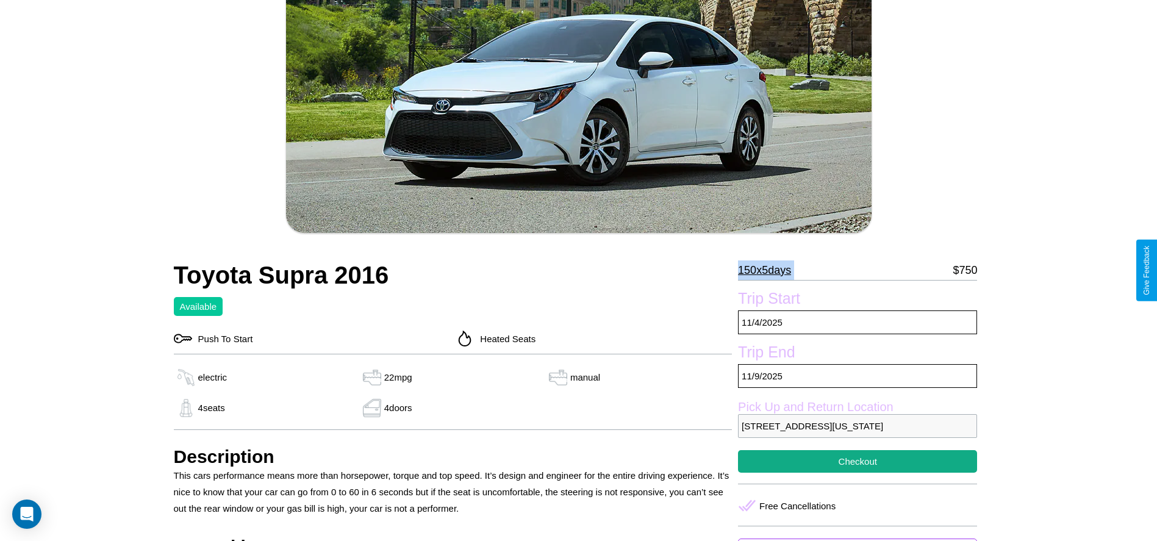
click at [769, 270] on p "150 x 5 days" at bounding box center [764, 270] width 53 height 20
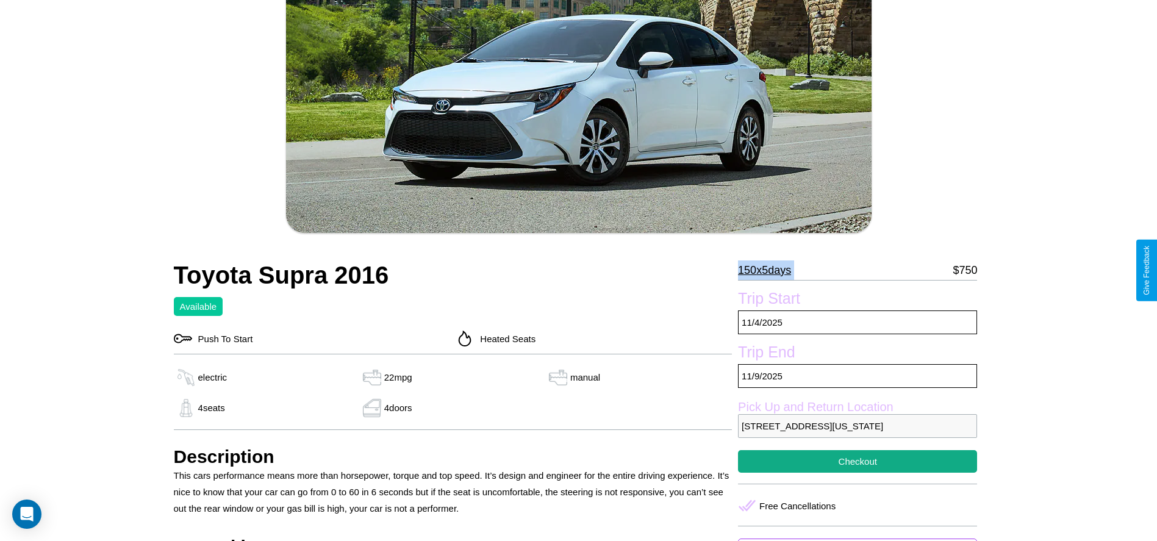
click at [769, 270] on p "150 x 5 days" at bounding box center [764, 270] width 53 height 20
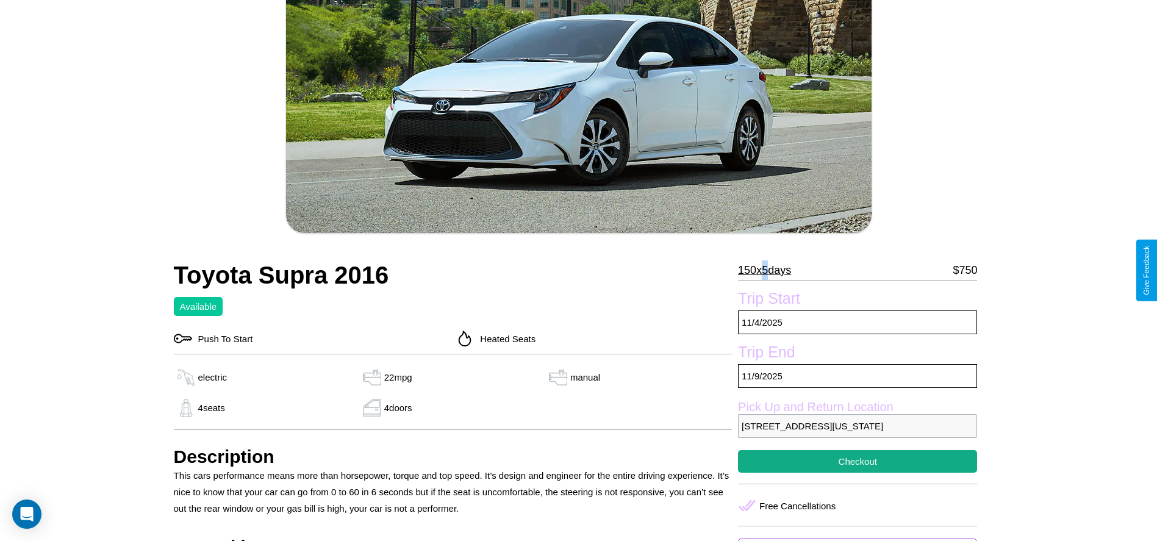
click at [769, 270] on p "150 x 5 days" at bounding box center [764, 270] width 53 height 20
